Goal: Task Accomplishment & Management: Manage account settings

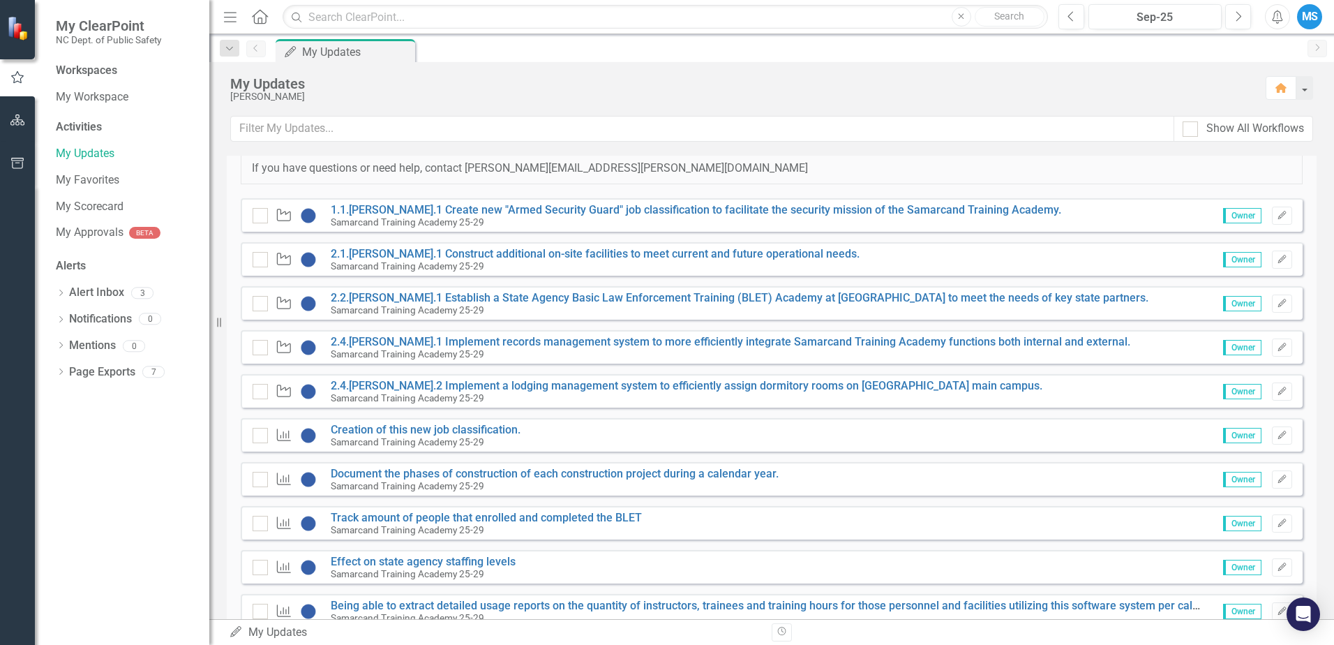
scroll to position [279, 0]
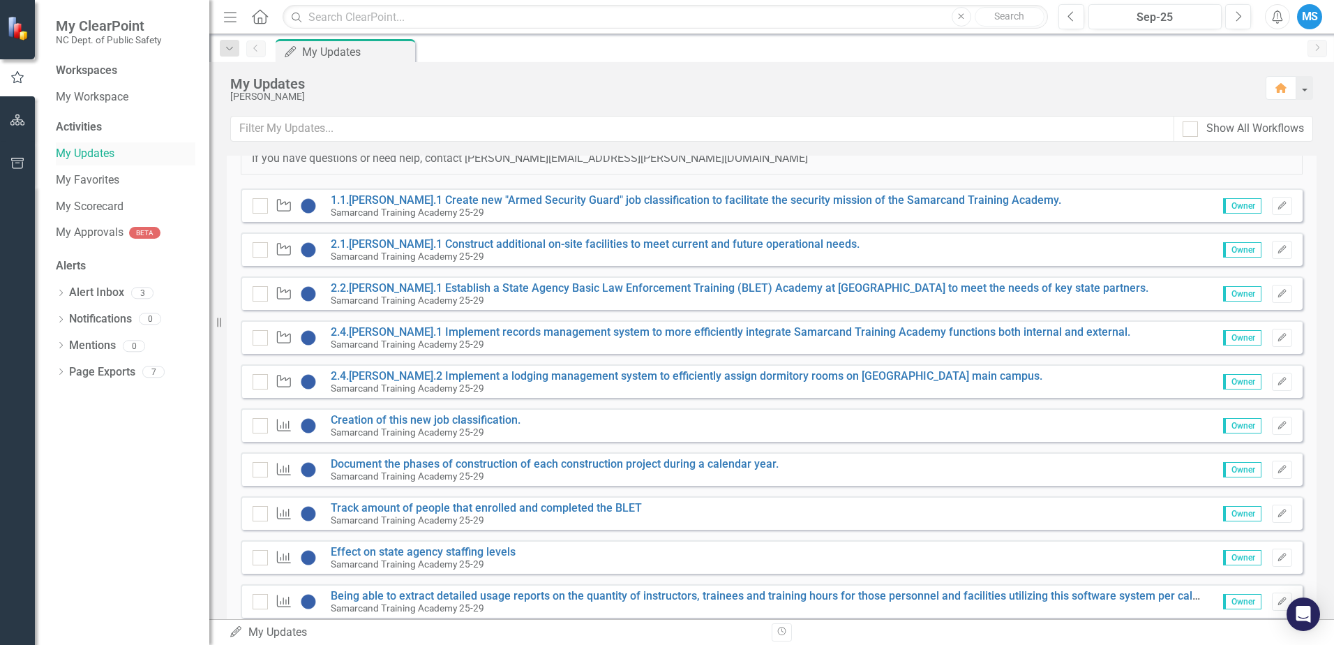
click at [77, 154] on link "My Updates" at bounding box center [126, 154] width 140 height 16
click at [1277, 208] on icon "Edit" at bounding box center [1282, 206] width 10 height 8
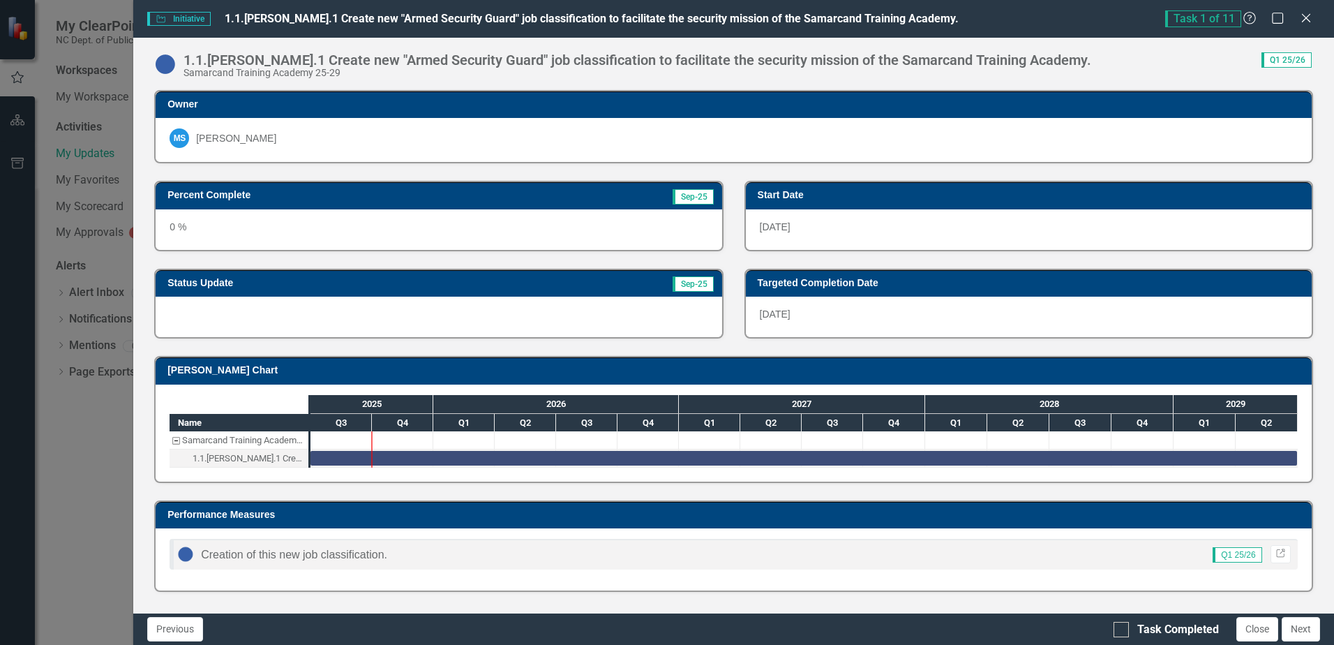
click at [201, 17] on span "Initiative Initiative" at bounding box center [178, 19] width 63 height 14
click at [180, 15] on span "Initiative Initiative" at bounding box center [178, 19] width 63 height 14
click at [166, 63] on img at bounding box center [165, 64] width 22 height 22
click at [240, 221] on div "0 %" at bounding box center [439, 229] width 566 height 40
click at [170, 58] on img at bounding box center [165, 64] width 22 height 22
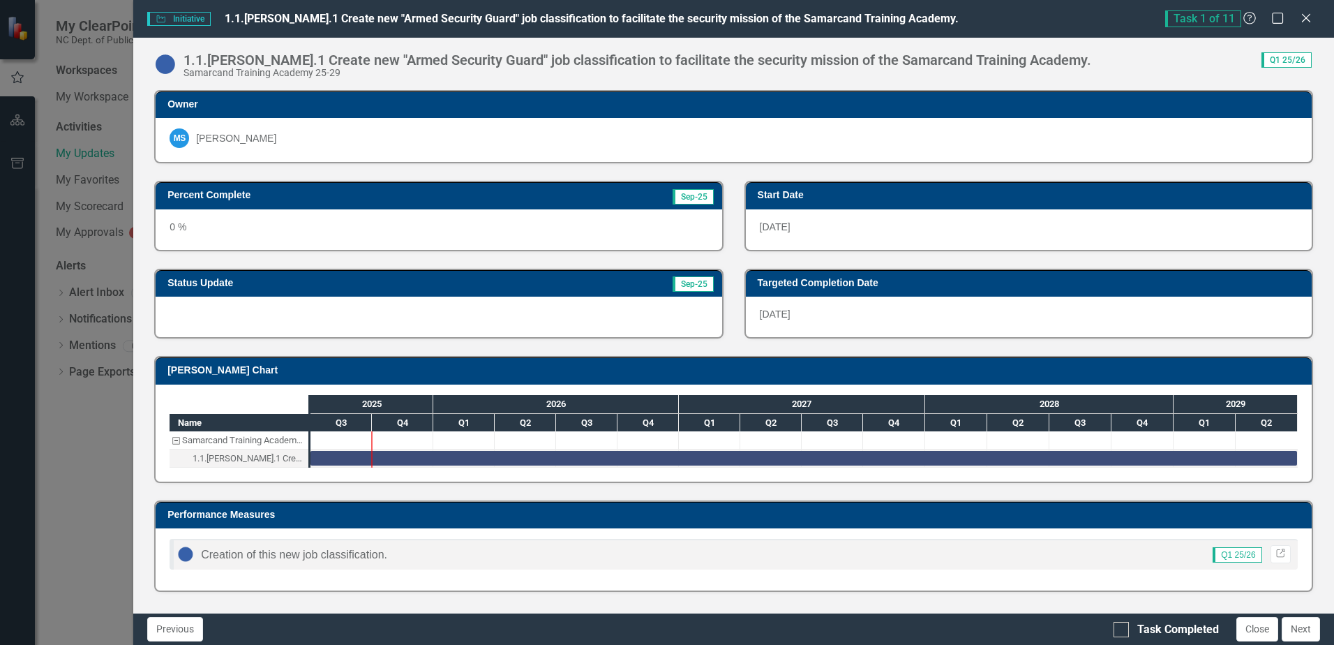
click at [170, 58] on img at bounding box center [165, 64] width 22 height 22
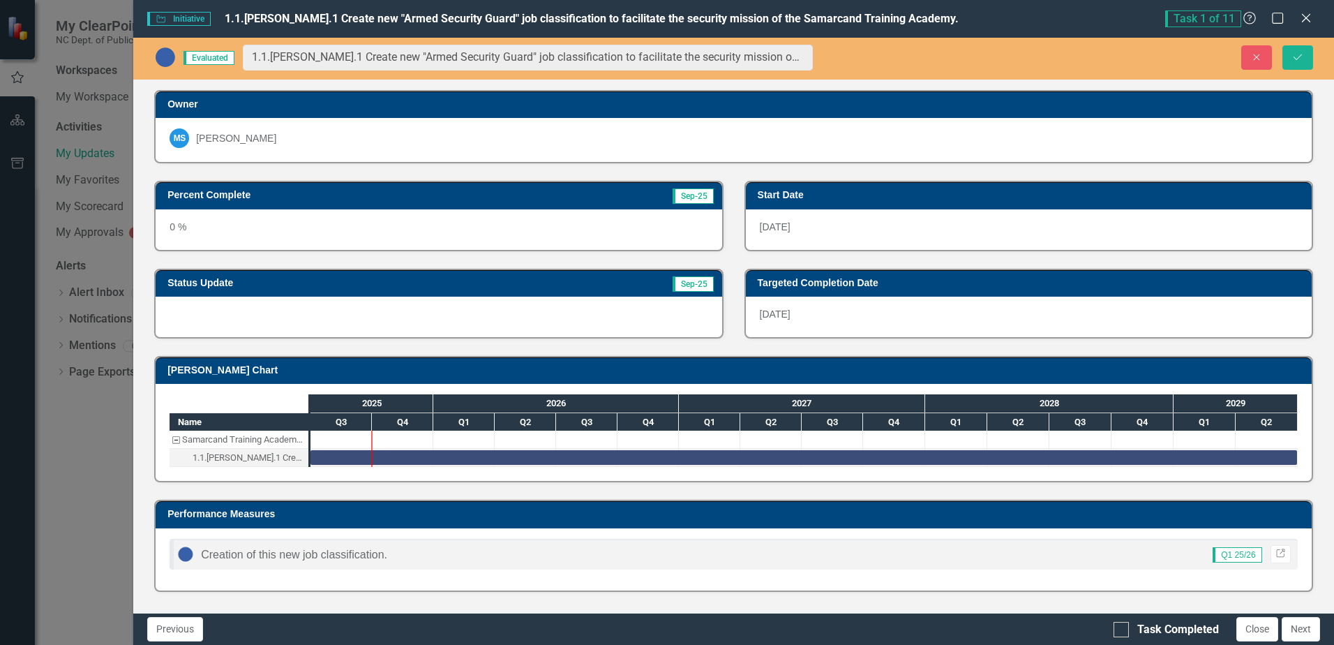
click at [1019, 151] on div "[PERSON_NAME]" at bounding box center [734, 140] width 1156 height 44
click at [169, 57] on img at bounding box center [165, 57] width 22 height 22
click at [210, 57] on span "Evaluated" at bounding box center [208, 58] width 51 height 14
click at [377, 285] on h3 "Status Update" at bounding box center [333, 283] width 332 height 10
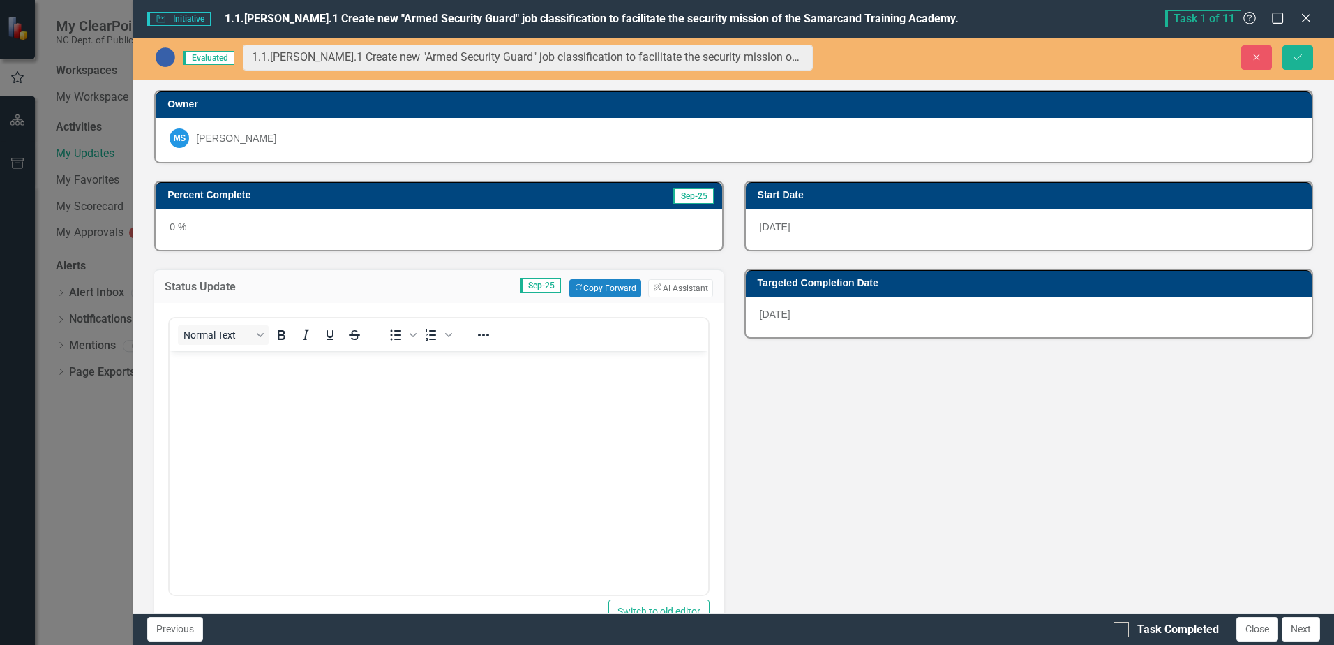
click at [237, 383] on body "Rich Text Area. Press ALT-0 for help." at bounding box center [439, 454] width 538 height 209
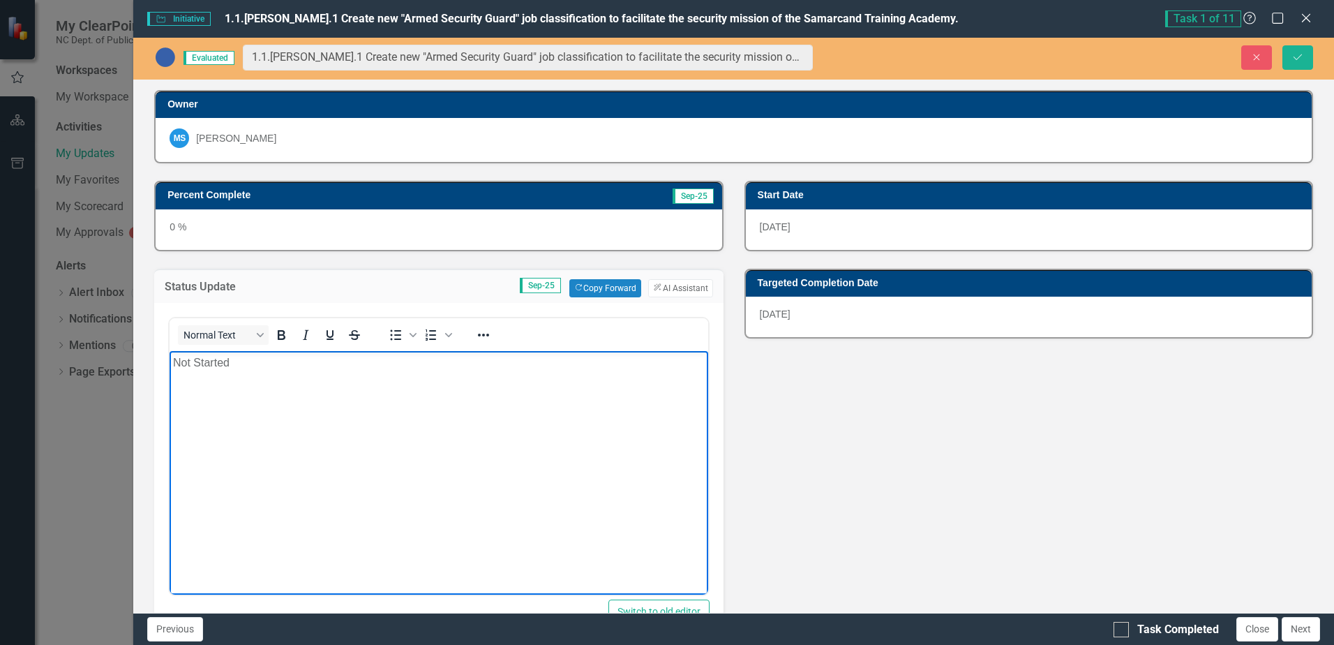
click at [262, 427] on body "Not Started" at bounding box center [439, 454] width 538 height 209
click at [228, 363] on p "Not Started" at bounding box center [438, 362] width 531 height 17
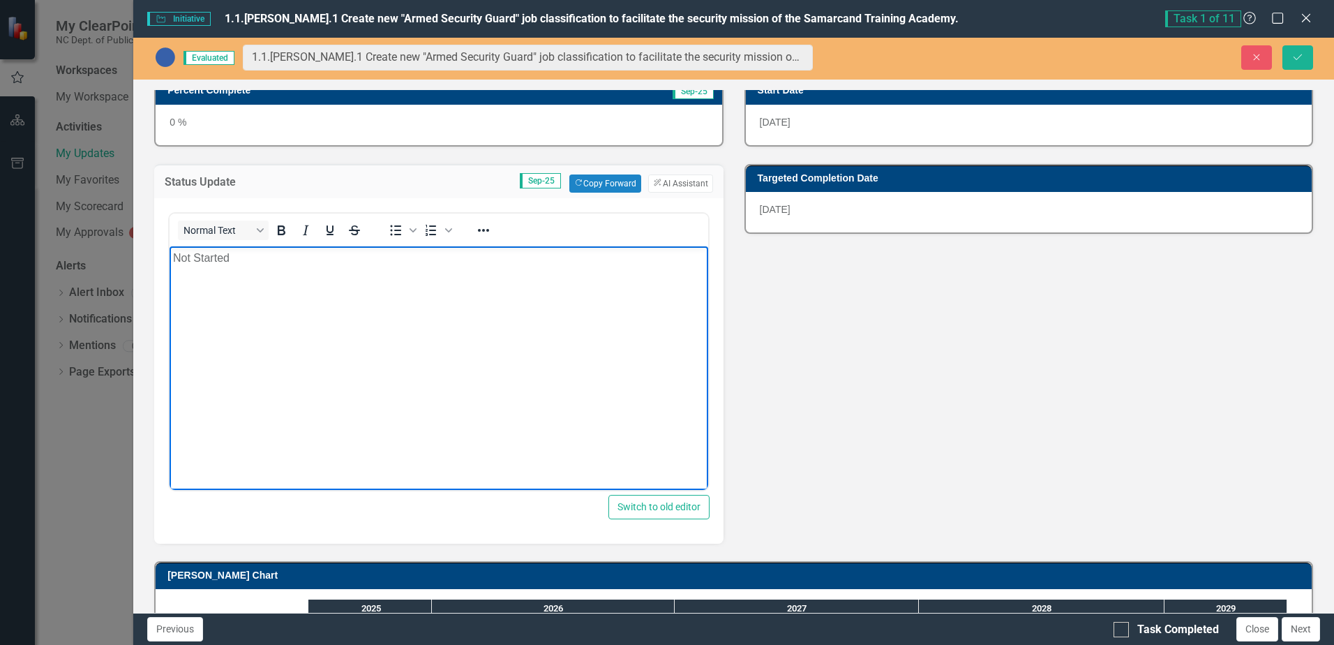
scroll to position [93, 0]
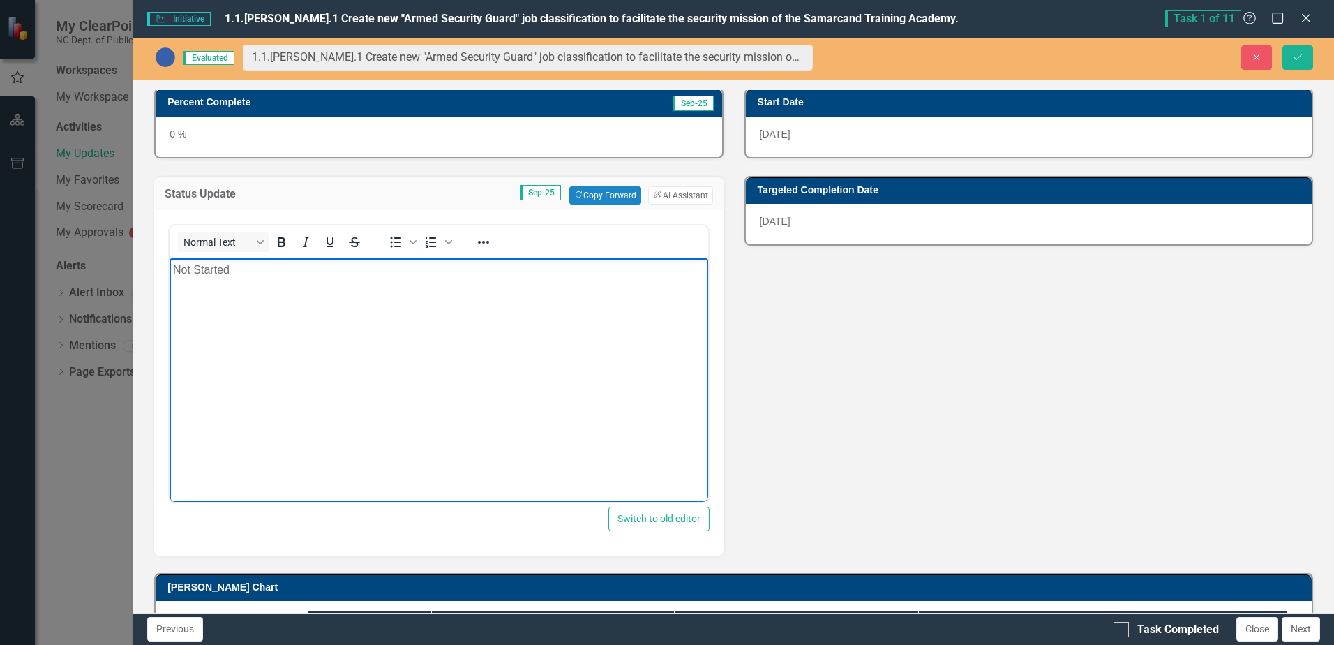
click at [173, 267] on p "Not Started" at bounding box center [438, 269] width 531 height 17
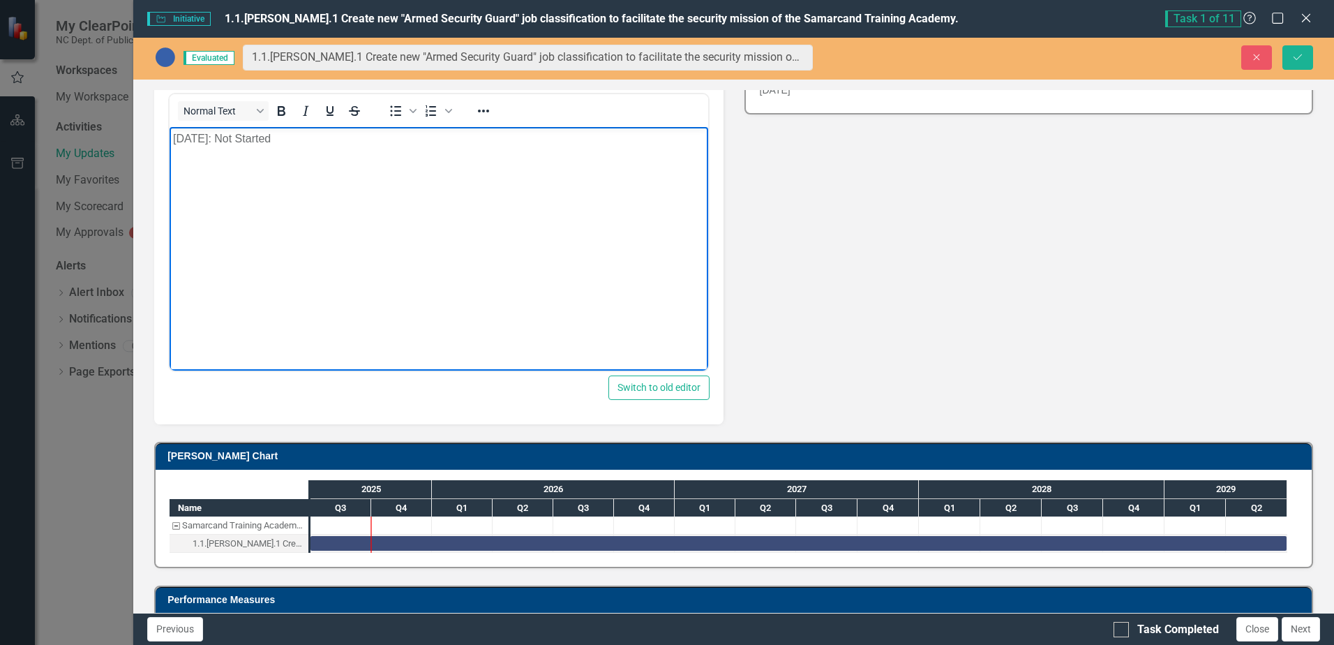
scroll to position [163, 0]
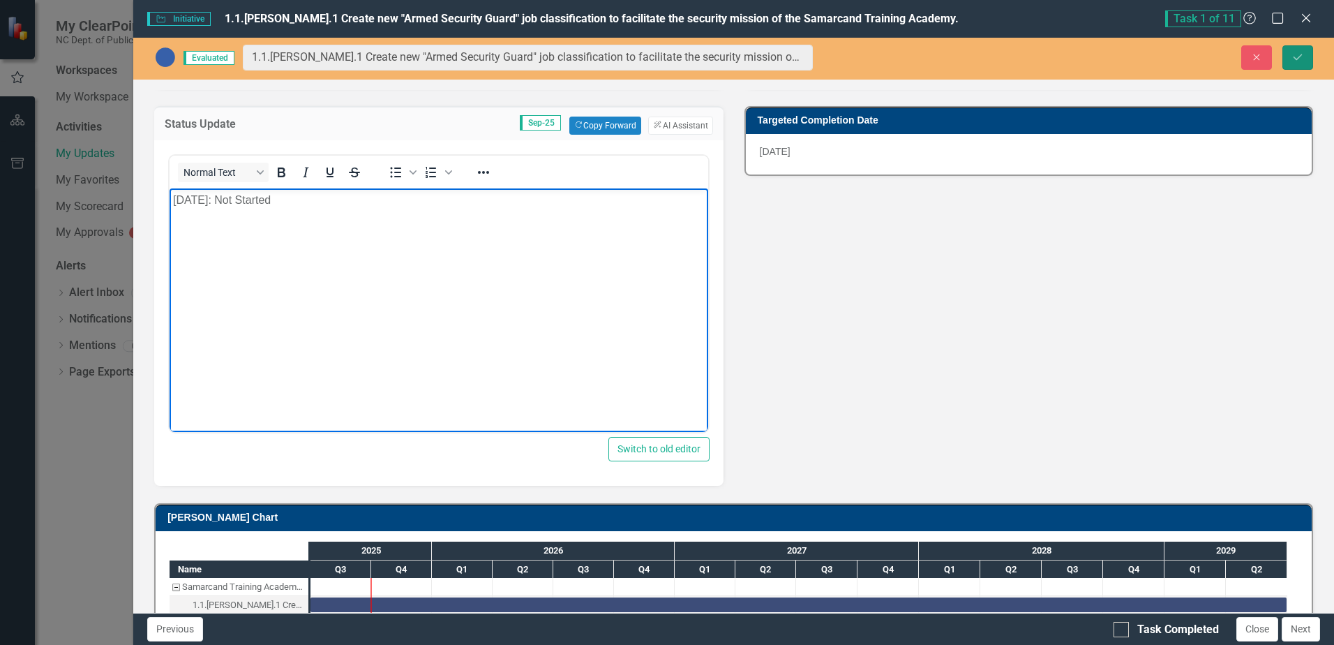
click at [1300, 59] on icon "Save" at bounding box center [1297, 57] width 13 height 10
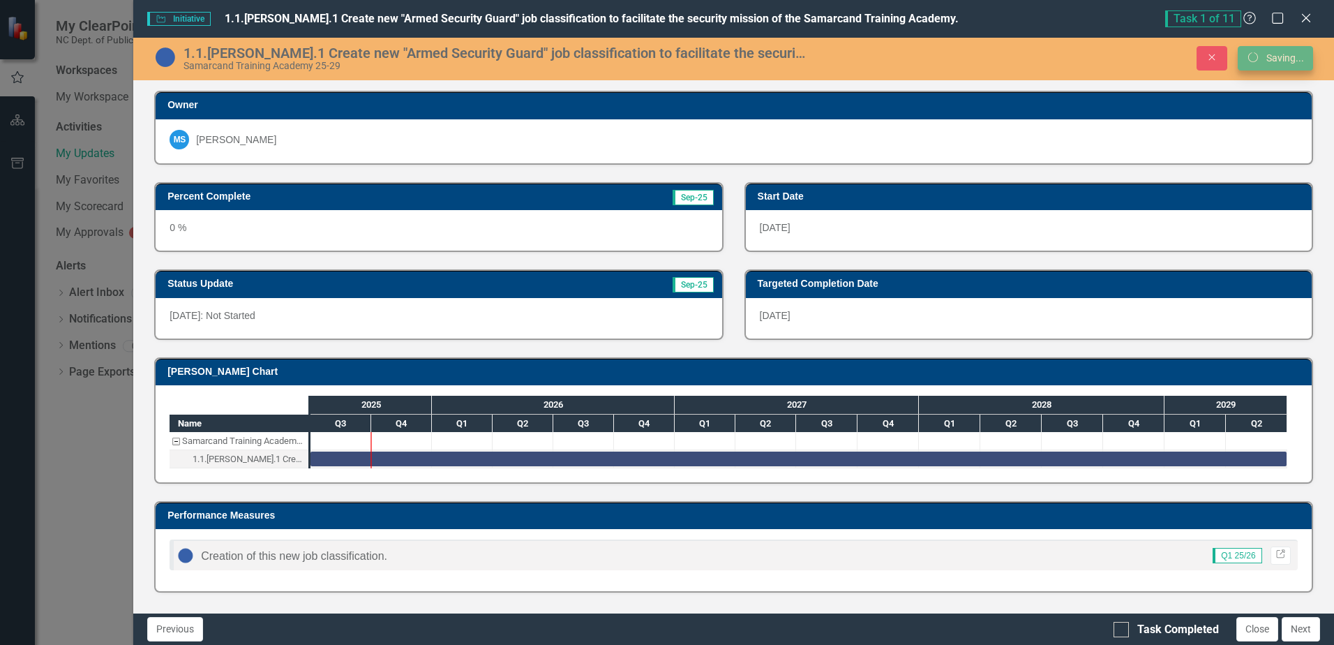
scroll to position [0, 0]
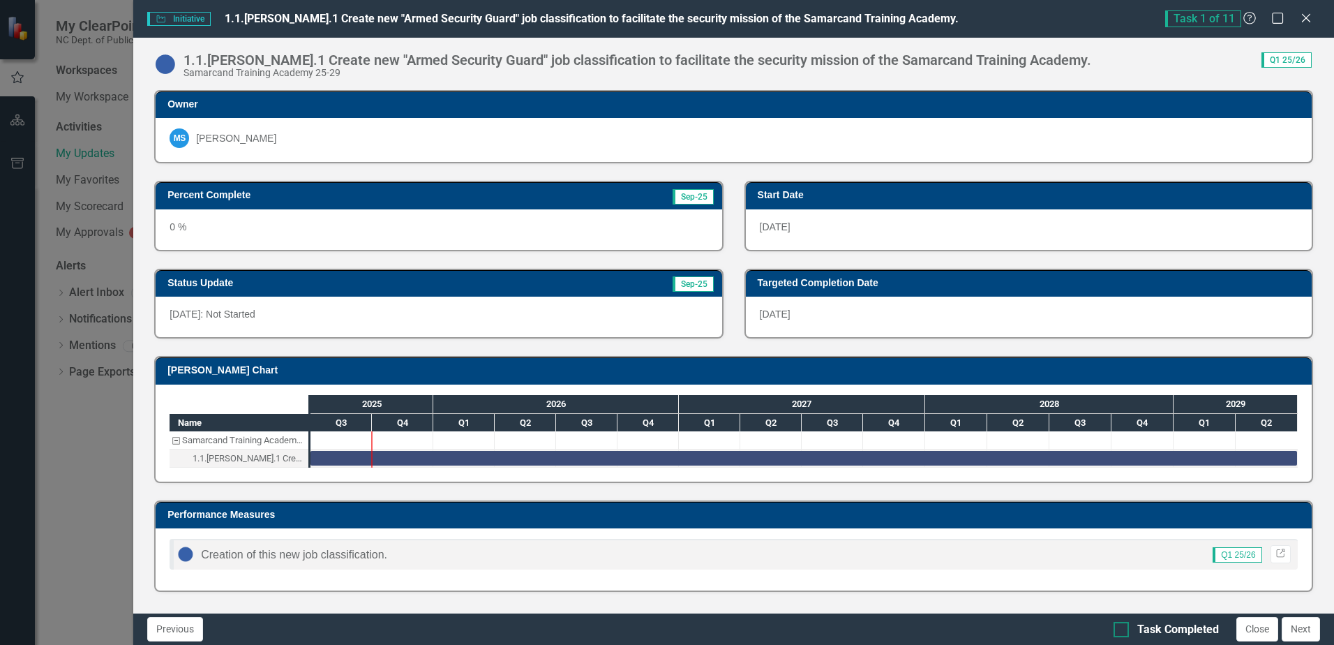
click at [1127, 629] on div at bounding box center [1121, 629] width 15 height 15
click at [1123, 629] on input "Task Completed" at bounding box center [1118, 626] width 9 height 9
checkbox input "true"
click at [1252, 629] on button "Close" at bounding box center [1257, 629] width 42 height 24
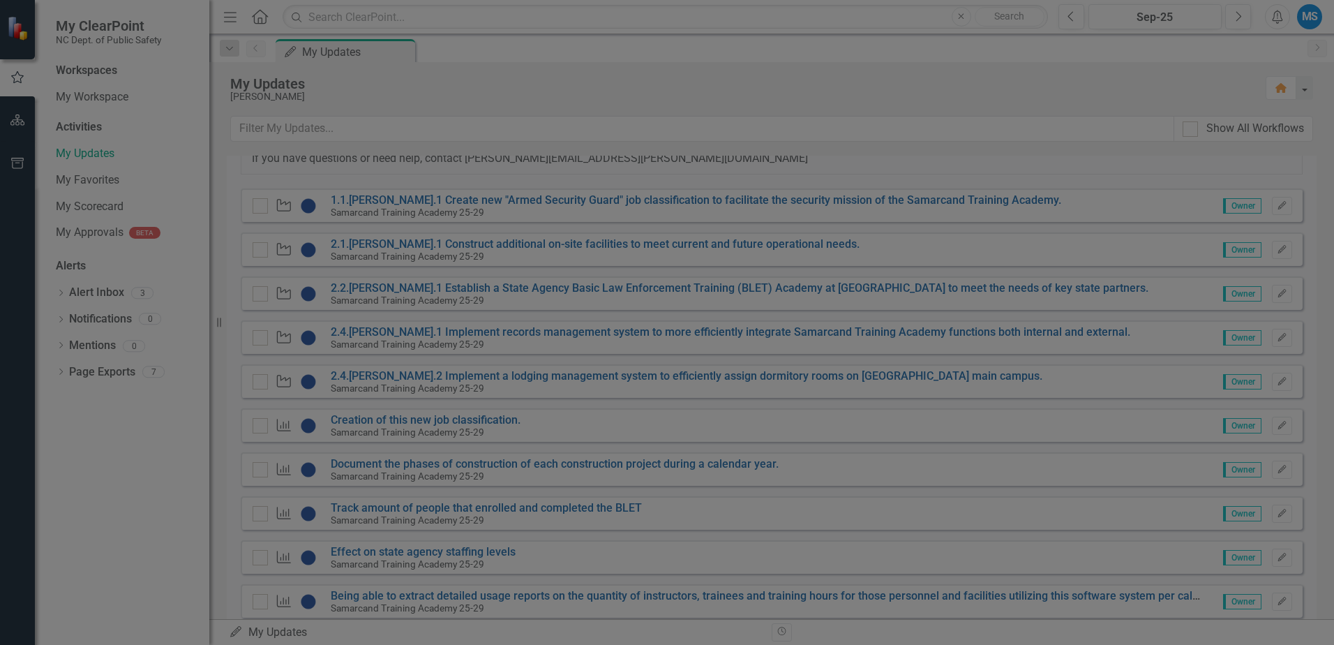
checkbox input "true"
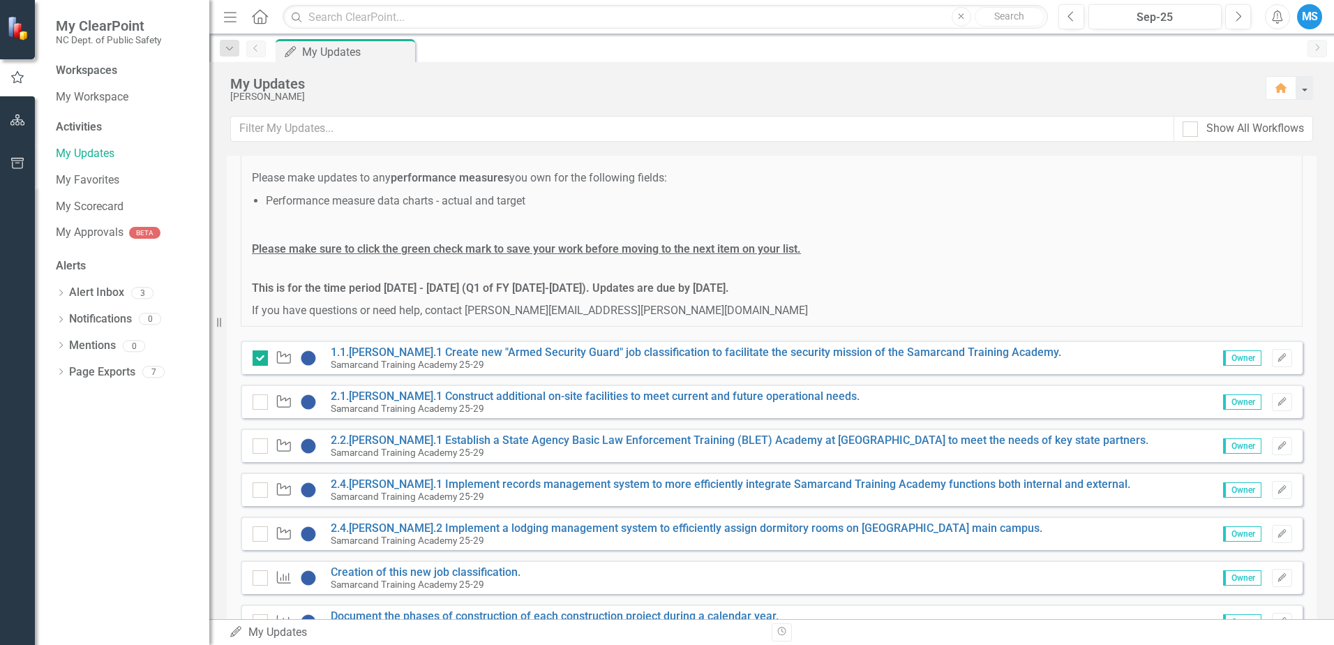
scroll to position [84, 0]
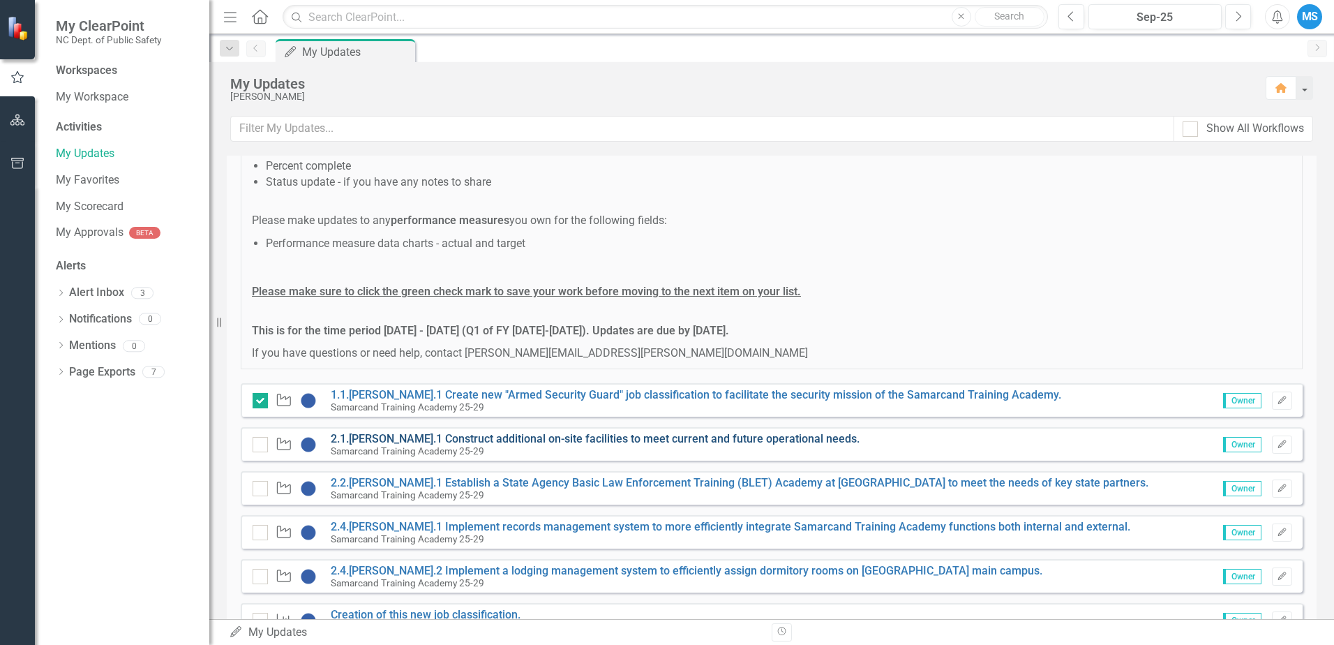
click at [489, 438] on link "2.1.[PERSON_NAME].1 Construct additional on-site facilities to meet current and…" at bounding box center [595, 438] width 529 height 13
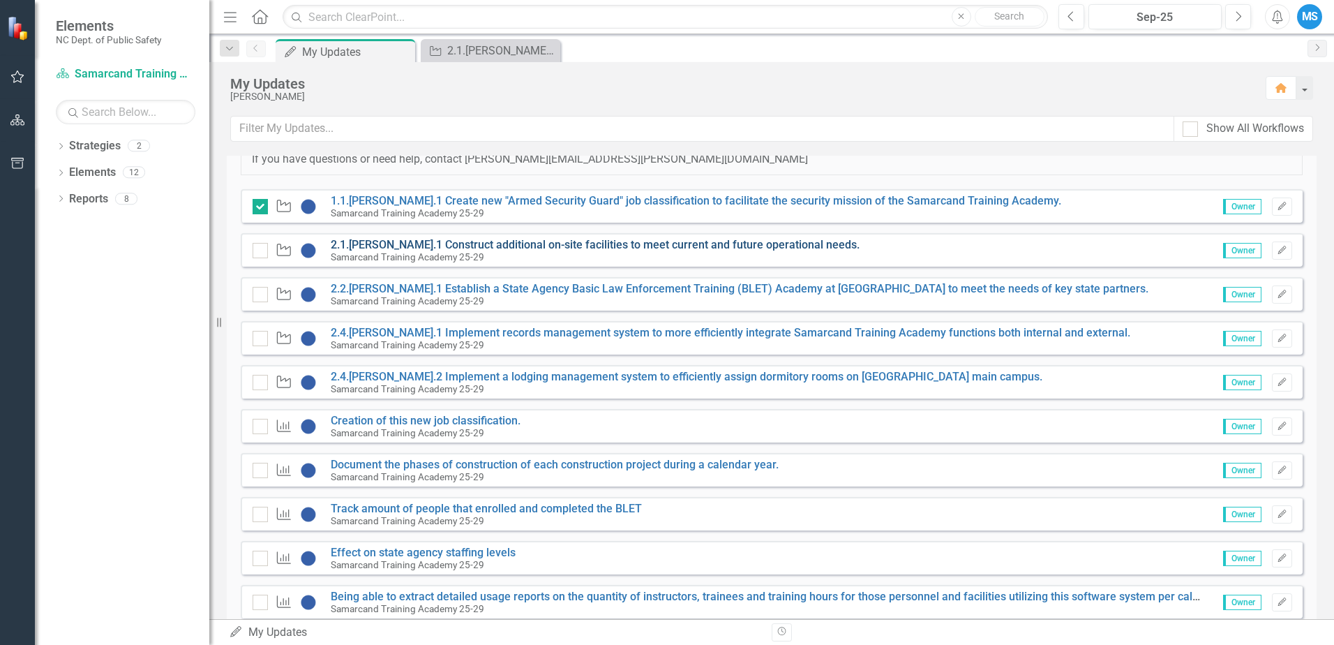
scroll to position [279, 0]
click at [329, 186] on div "Instructions Please make updates to the initiatives you own for the following f…" at bounding box center [772, 295] width 1062 height 768
click at [341, 195] on link "1.1.[PERSON_NAME].1 Create new "Armed Security Guard" job classification to fac…" at bounding box center [696, 199] width 730 height 13
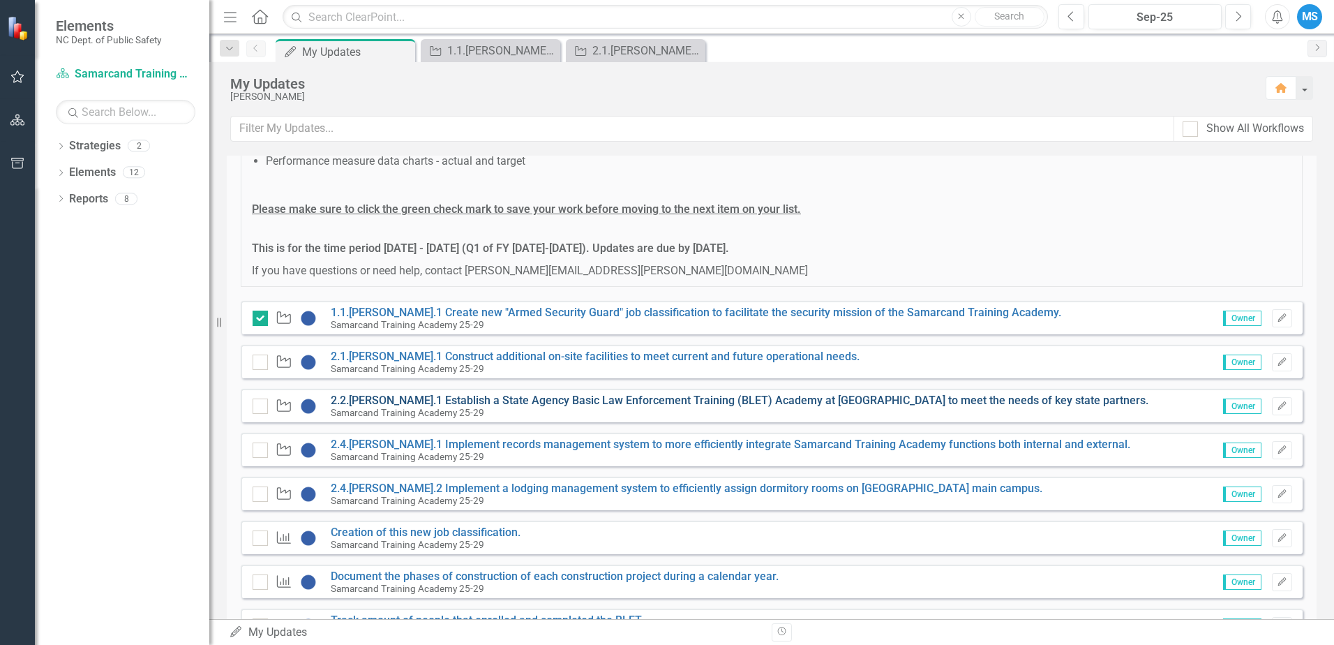
scroll to position [209, 0]
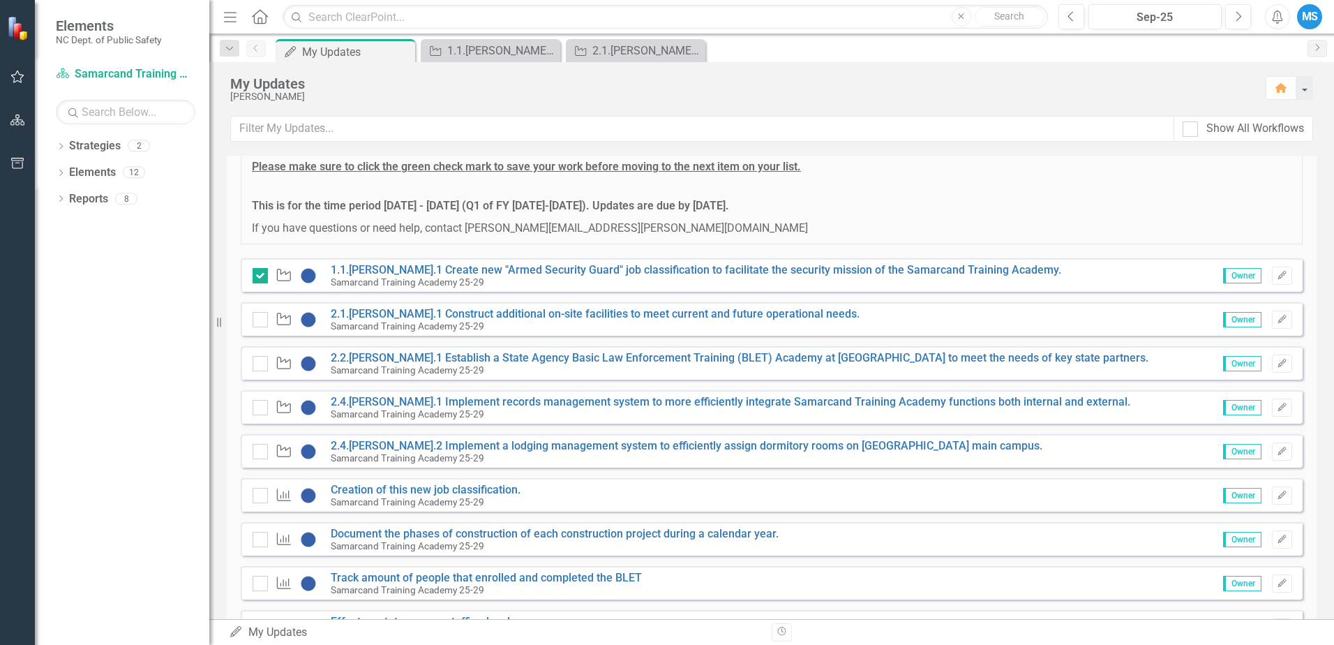
click at [239, 254] on div "Instructions Please make updates to the initiatives you own for the following f…" at bounding box center [772, 367] width 1090 height 775
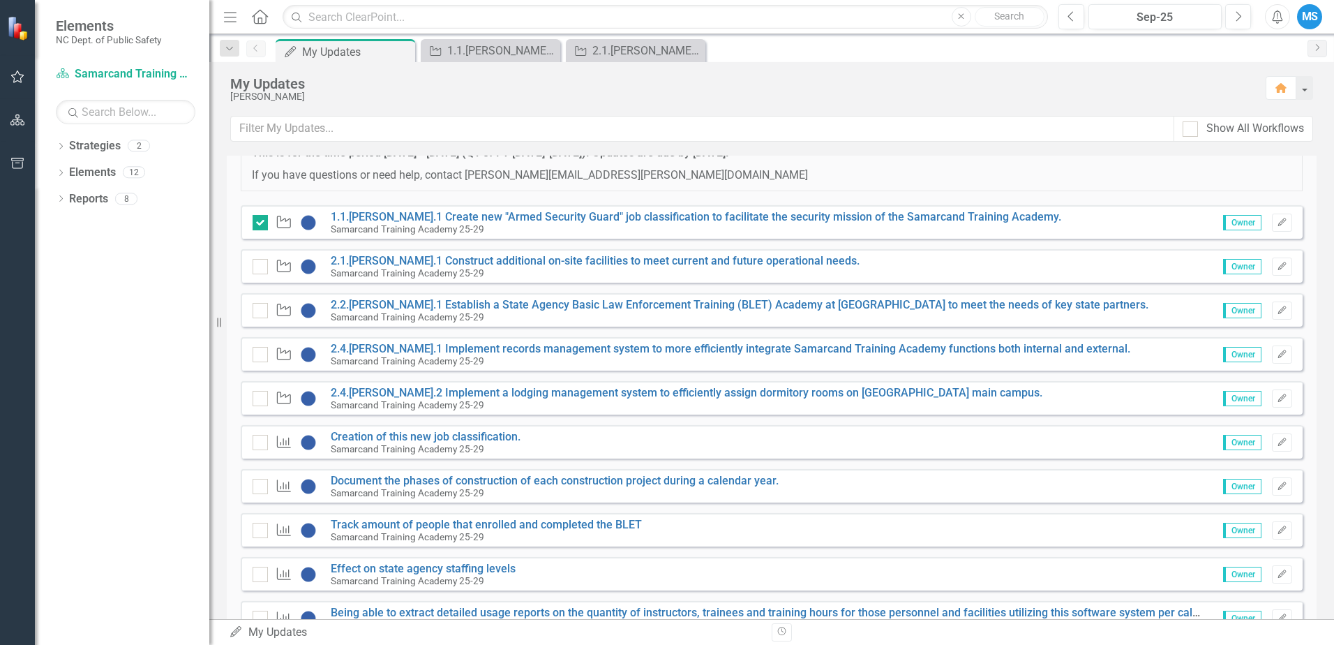
scroll to position [154, 0]
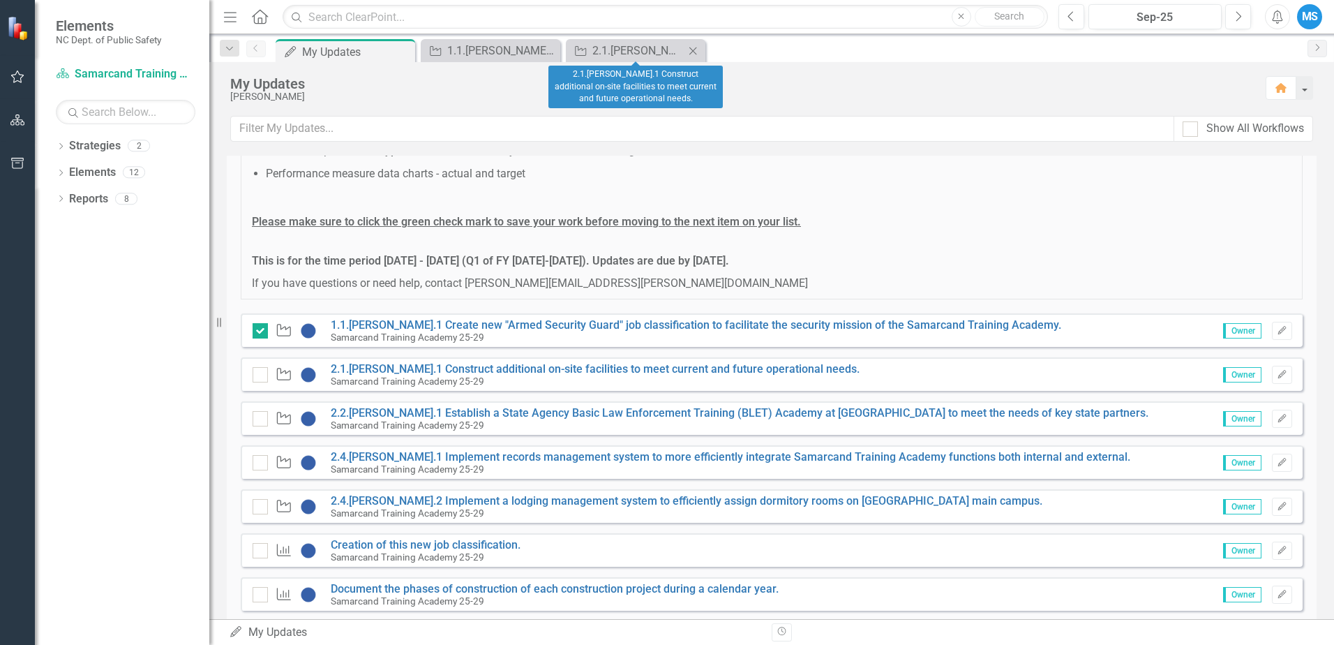
click at [644, 40] on div "Initiative 2.1.[PERSON_NAME].1 Construct additional on-site facilities to meet …" at bounding box center [636, 50] width 140 height 23
click at [643, 50] on div "2.1.[PERSON_NAME].1 Construct additional on-site facilities to meet current and…" at bounding box center [638, 50] width 92 height 17
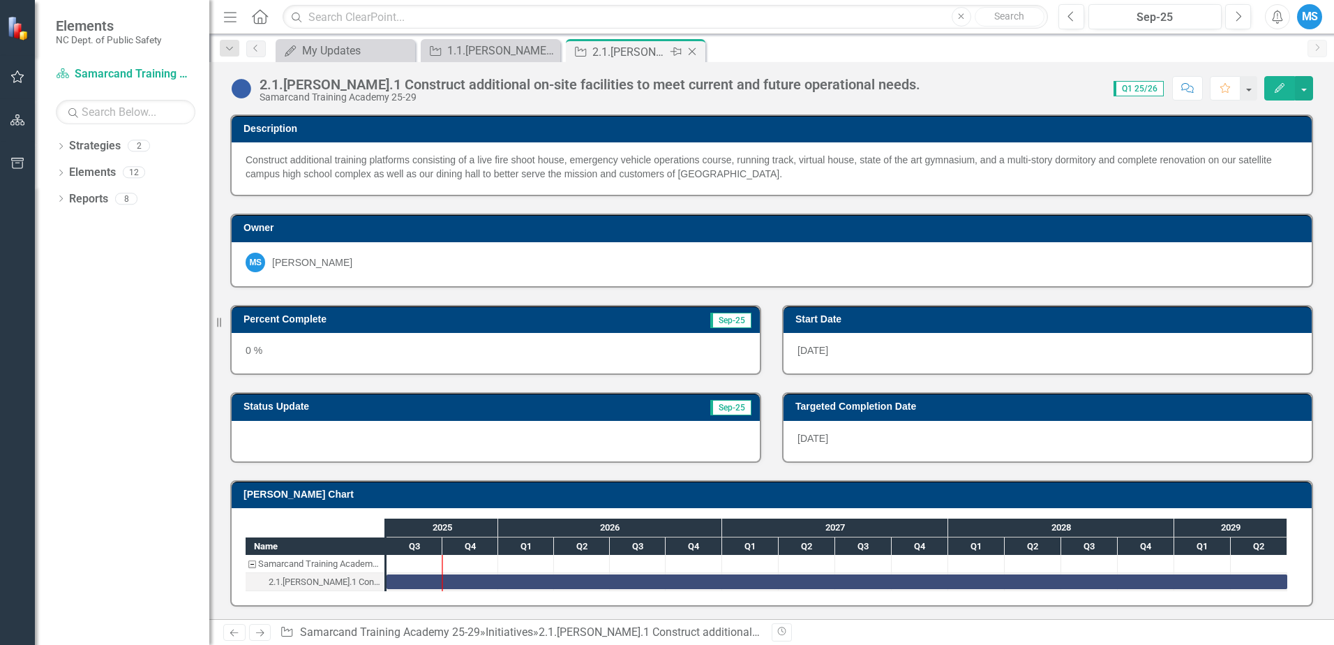
click at [691, 57] on icon "Close" at bounding box center [692, 51] width 14 height 11
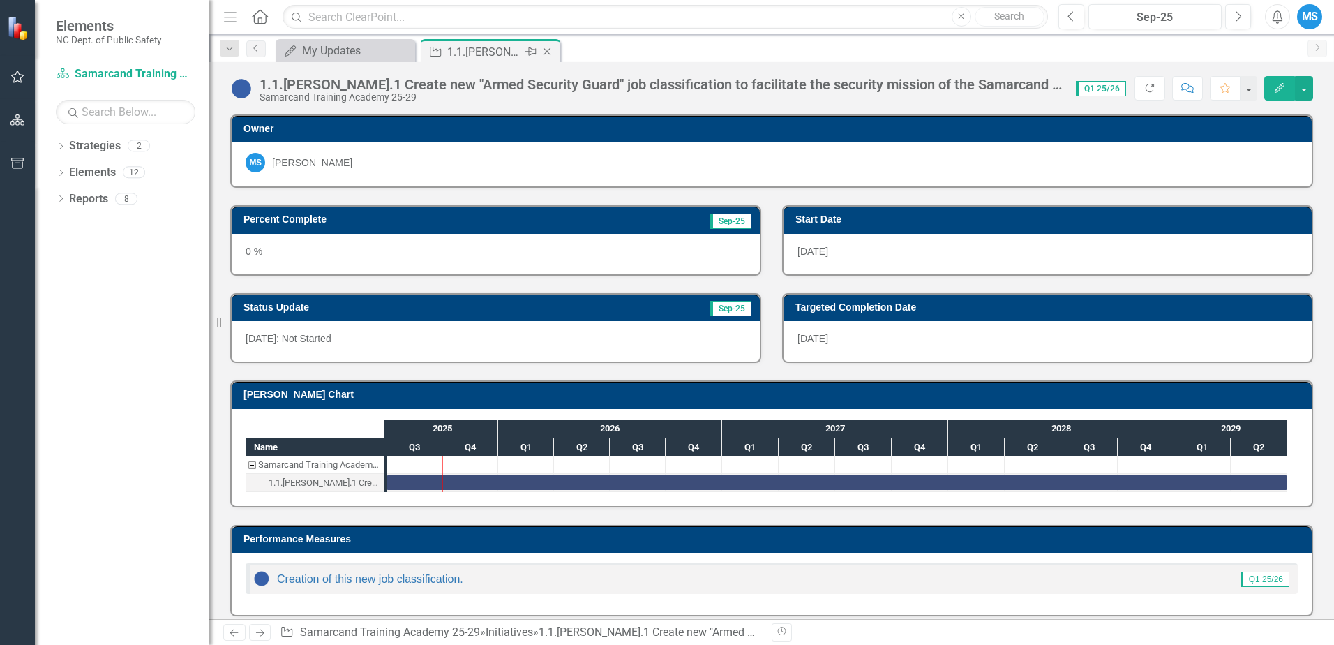
click at [546, 54] on icon "Close" at bounding box center [547, 51] width 14 height 11
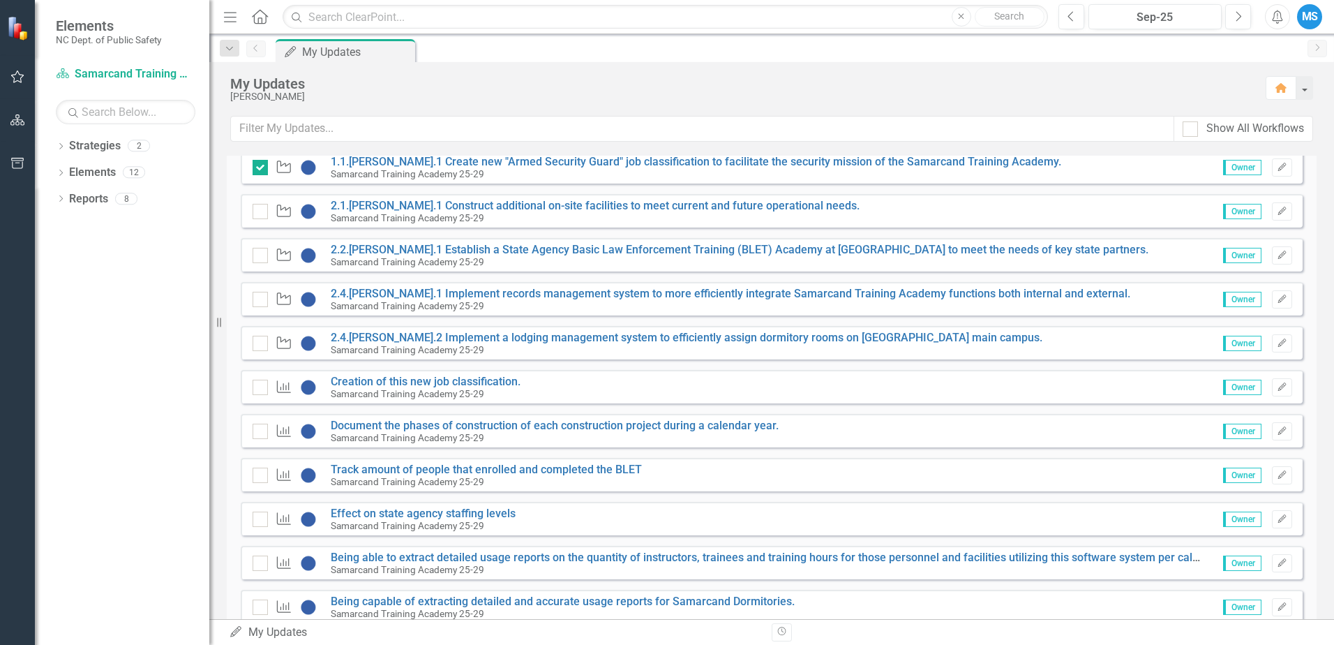
scroll to position [349, 0]
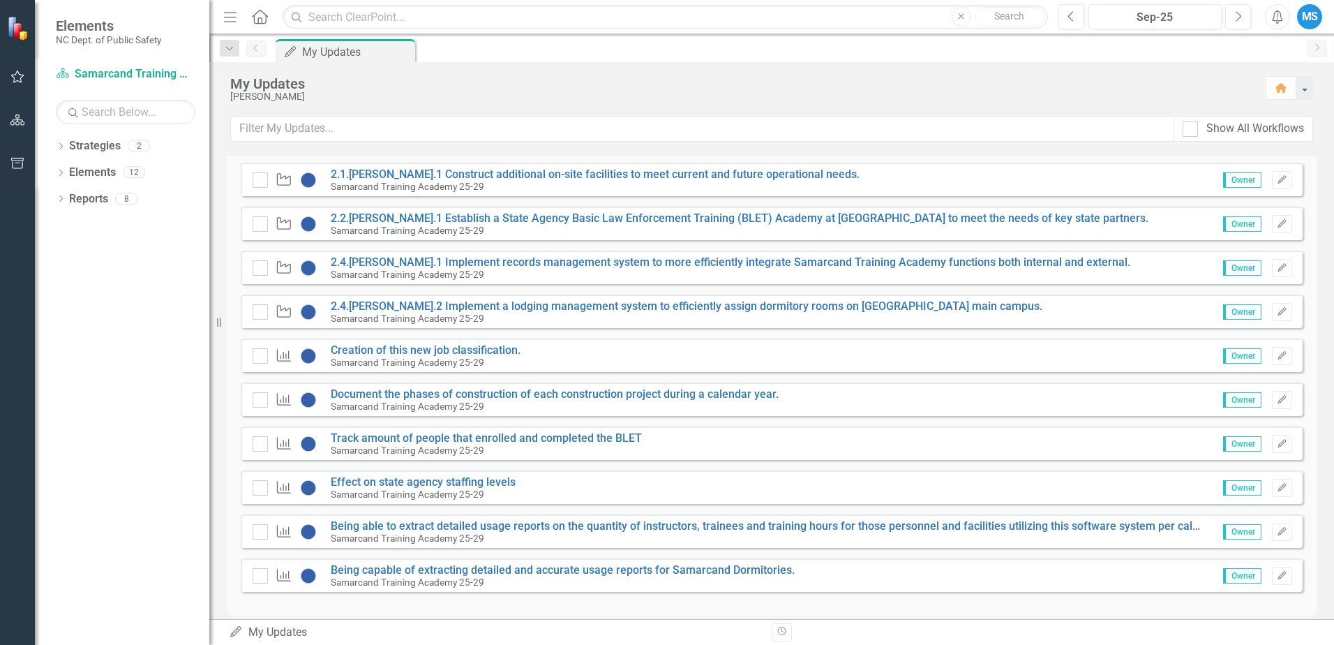
click at [285, 577] on icon "Performance Measure" at bounding box center [284, 575] width 18 height 14
click at [284, 580] on icon "Performance Measure" at bounding box center [284, 575] width 18 height 14
click at [1303, 90] on button "button" at bounding box center [1304, 88] width 18 height 24
